Goal: Download file/media

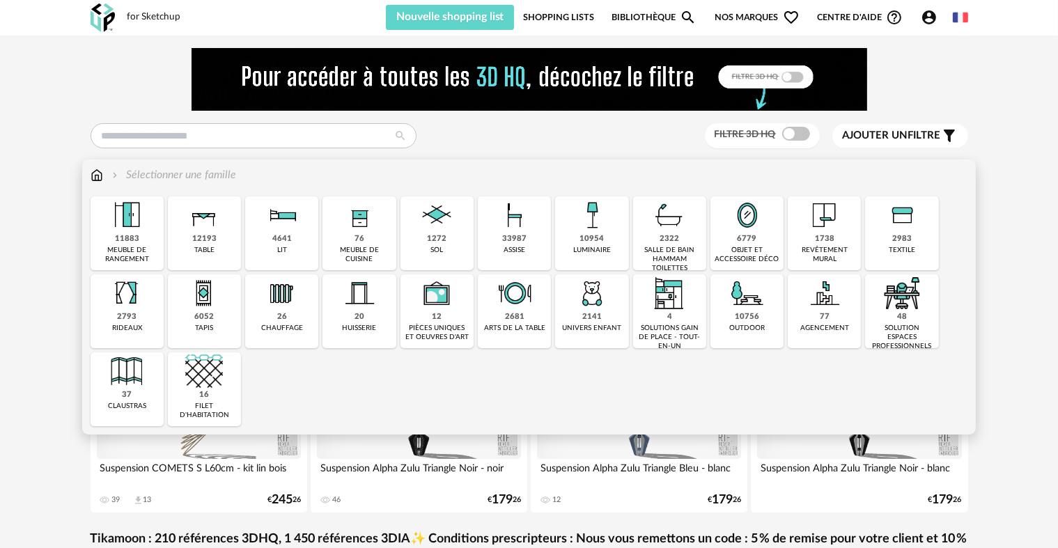
click at [835, 231] on img at bounding box center [825, 215] width 38 height 38
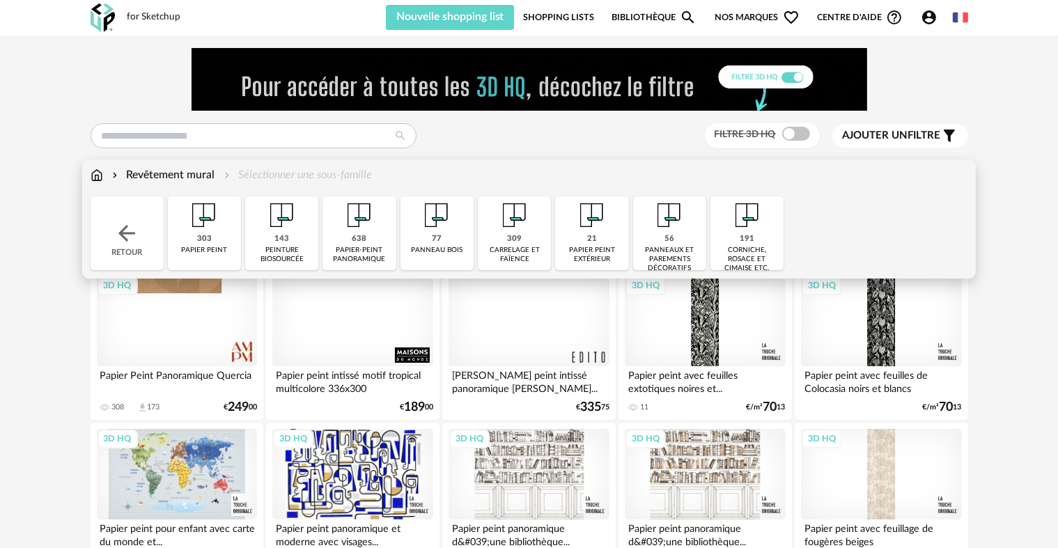
click at [92, 178] on img at bounding box center [97, 175] width 13 height 16
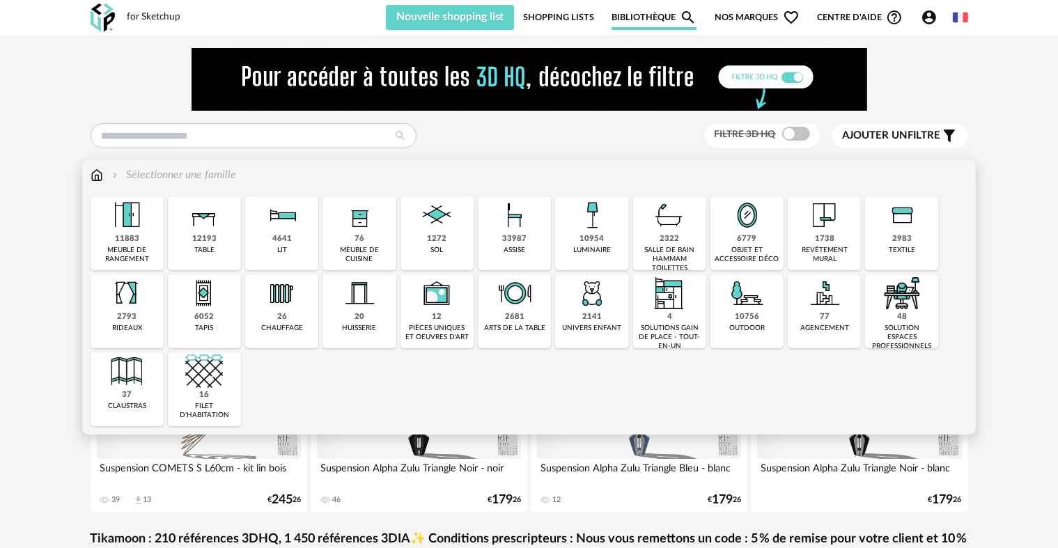
click at [414, 237] on div "1272 sol" at bounding box center [436, 233] width 73 height 74
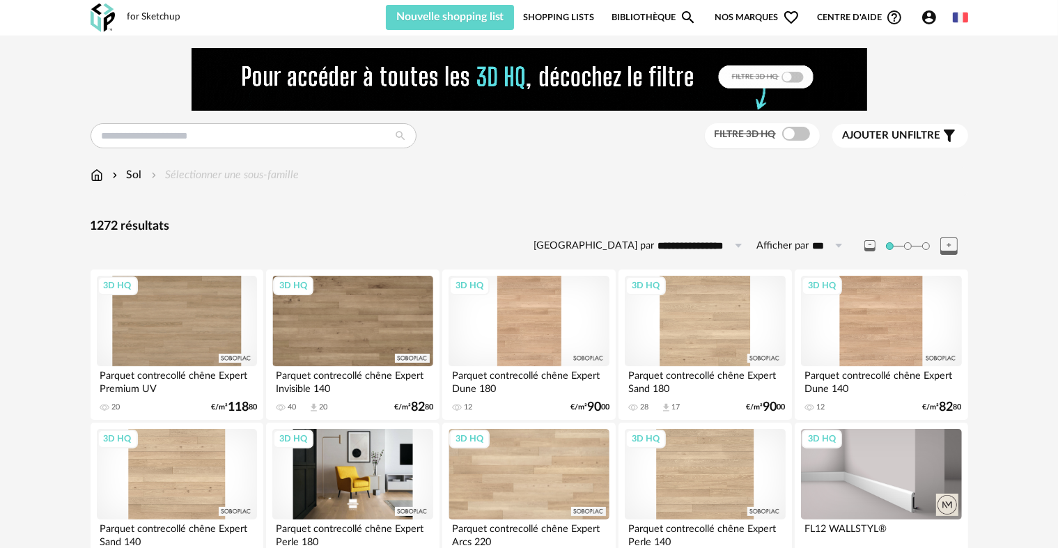
click at [329, 471] on div "3D HQ" at bounding box center [352, 474] width 160 height 91
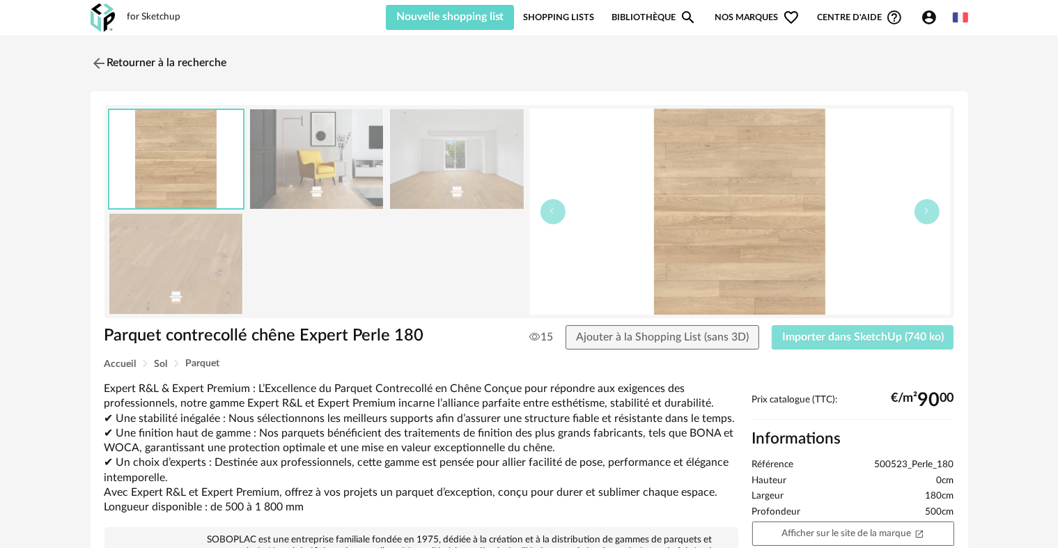
click at [788, 332] on span "Importer dans SketchUp (740 ko)" at bounding box center [863, 337] width 162 height 11
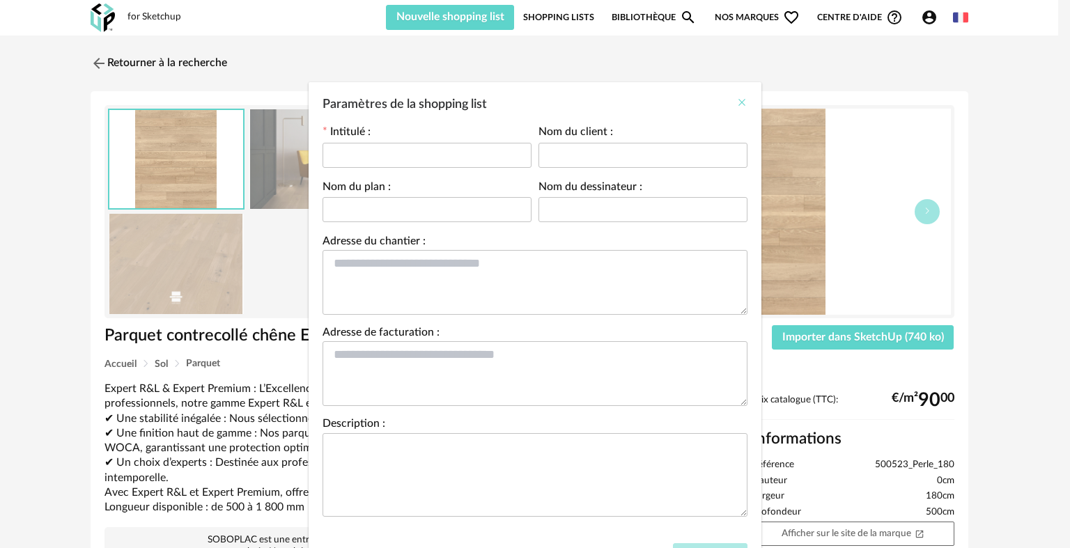
click at [736, 102] on icon "Close" at bounding box center [741, 102] width 11 height 11
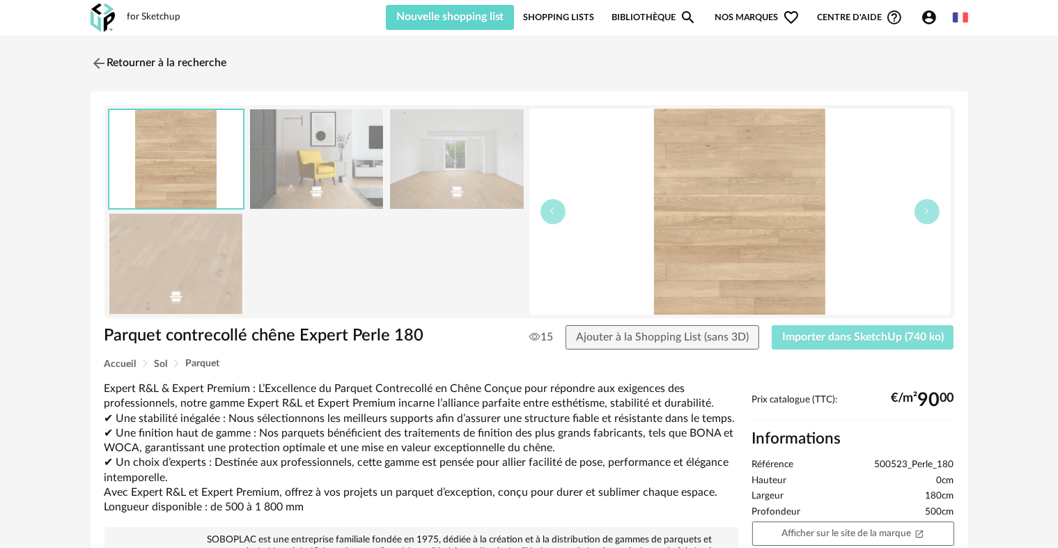
click at [829, 337] on span "Importer dans SketchUp (740 ko)" at bounding box center [863, 337] width 162 height 11
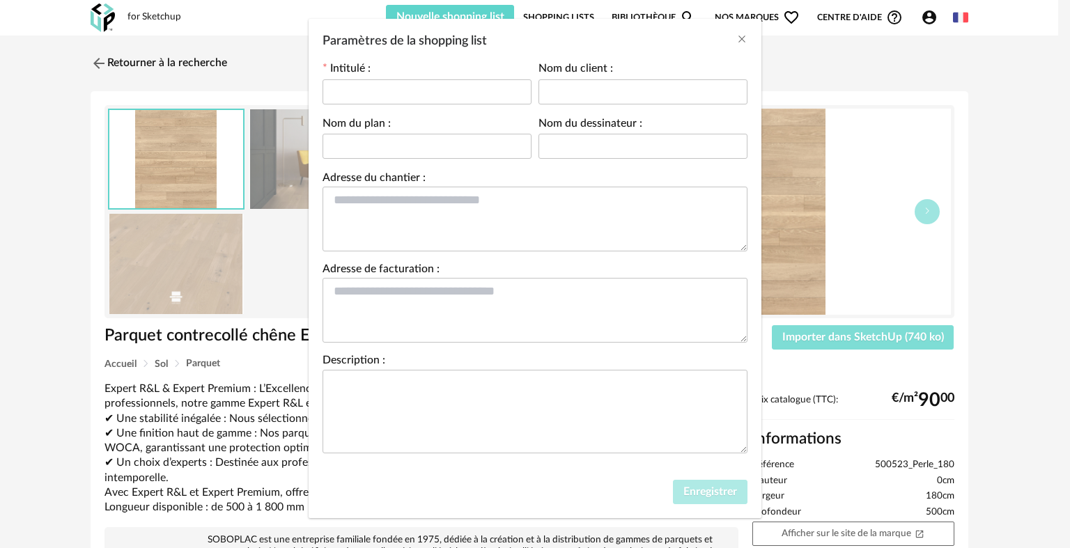
scroll to position [67, 0]
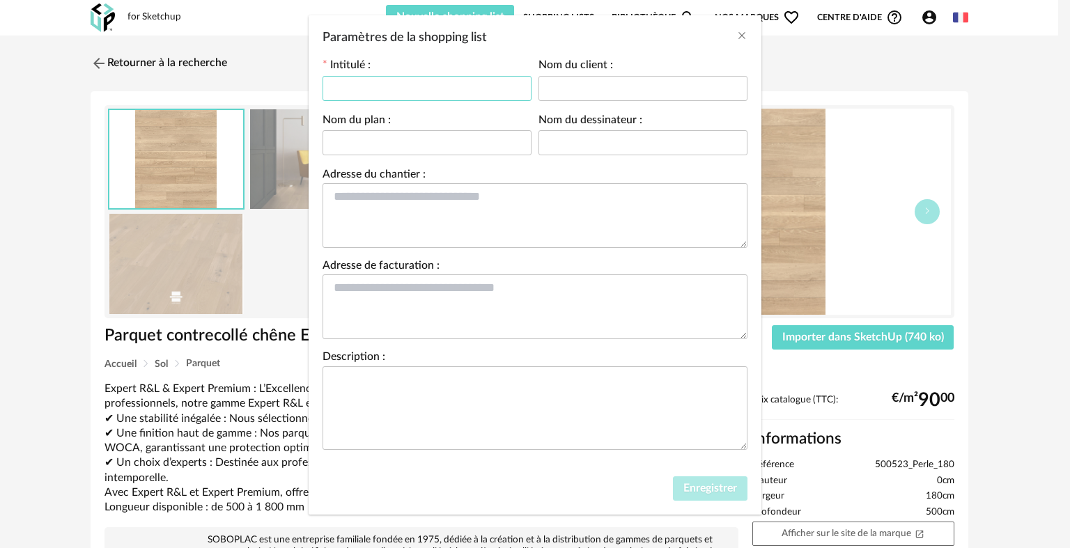
click at [397, 89] on input "Paramètres de la shopping list" at bounding box center [426, 88] width 209 height 25
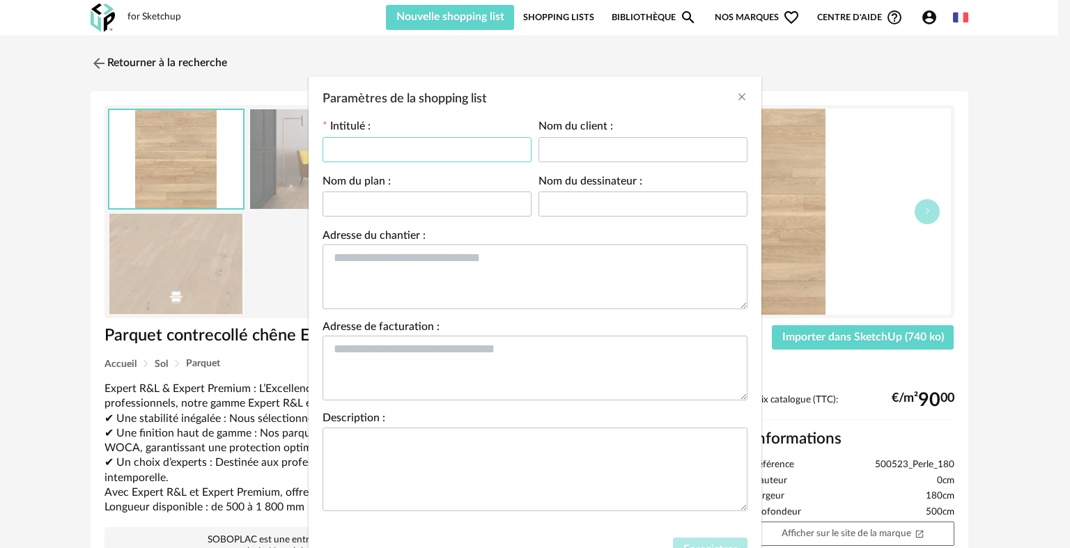
scroll to position [0, 0]
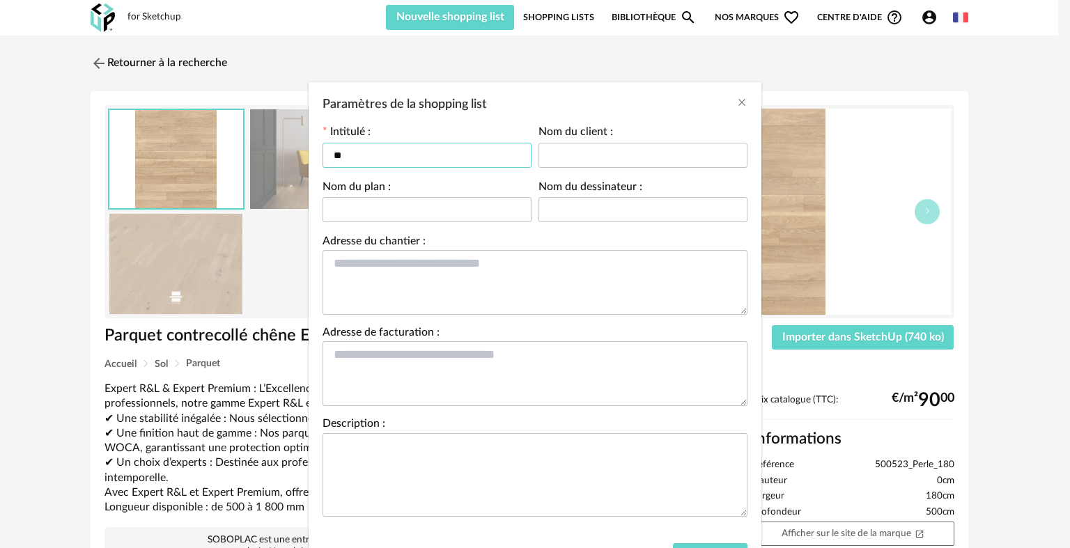
type input "*"
type input "*******"
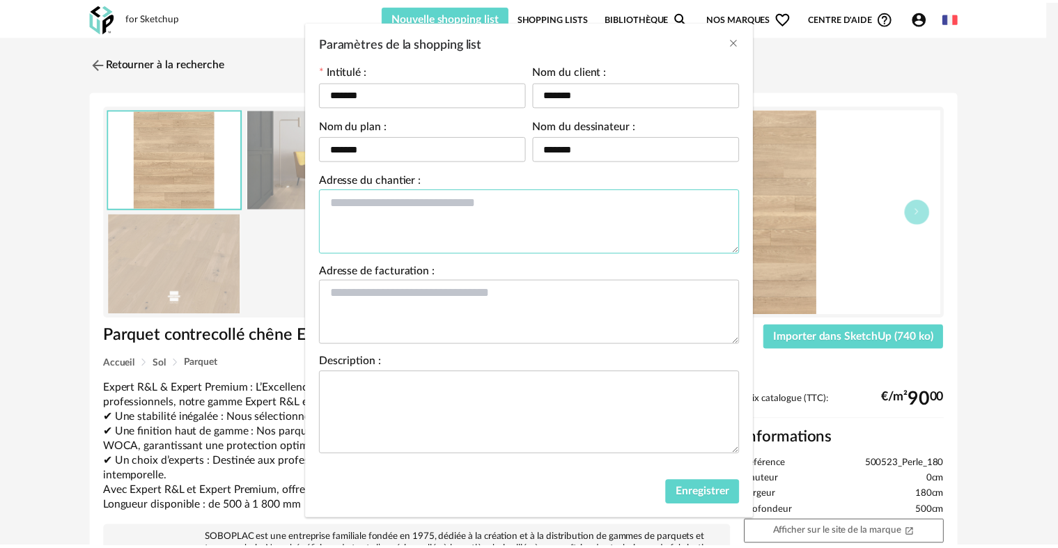
scroll to position [67, 0]
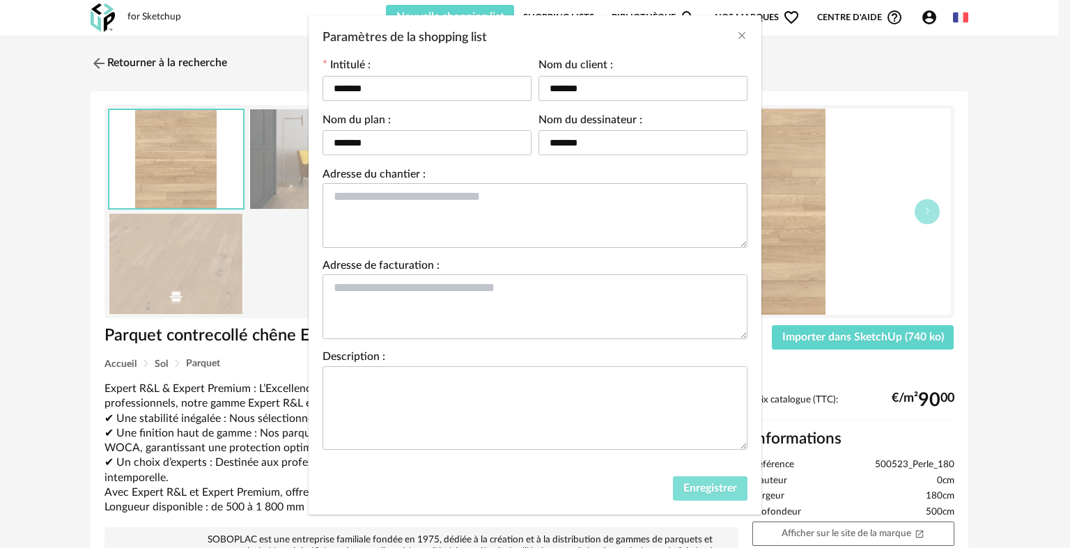
click at [710, 476] on button "Enregistrer" at bounding box center [710, 488] width 75 height 25
